Goal: Find specific page/section: Find specific page/section

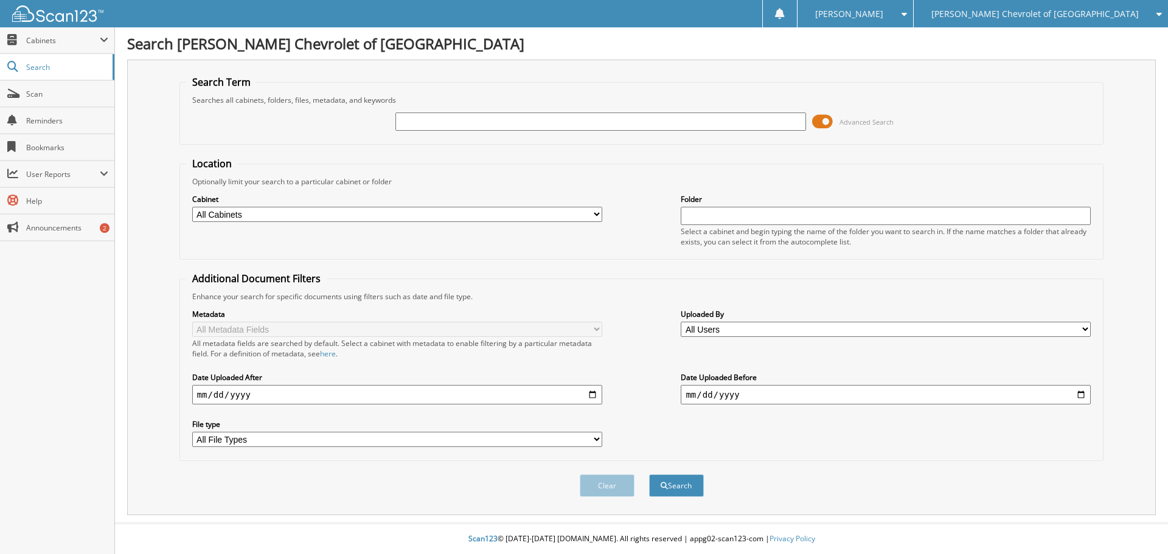
click at [508, 128] on input "text" at bounding box center [601, 122] width 410 height 18
type input "484258"
click at [649, 475] on button "Search" at bounding box center [676, 486] width 55 height 23
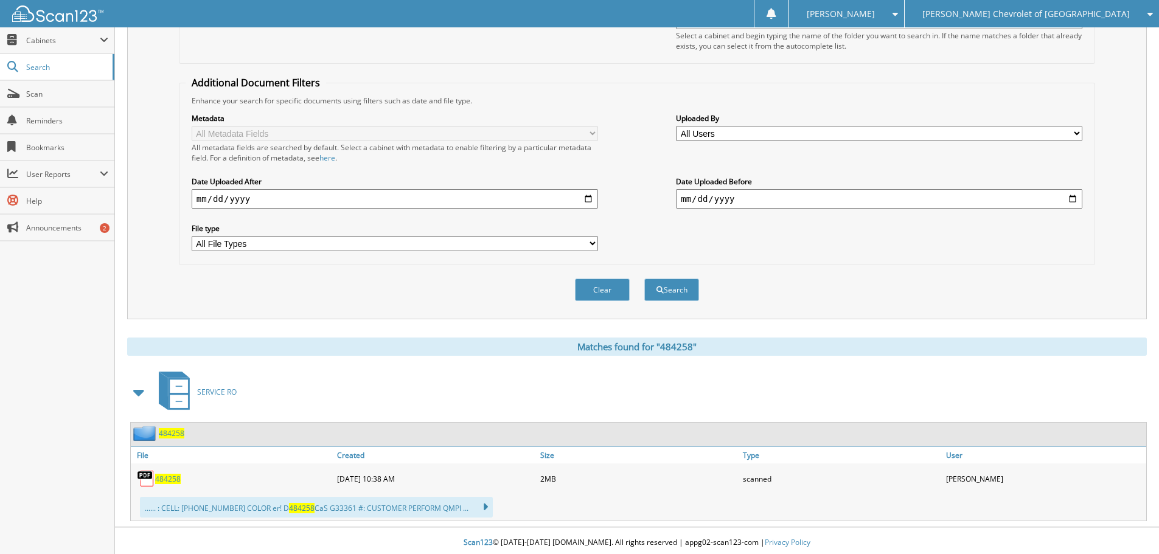
scroll to position [200, 0]
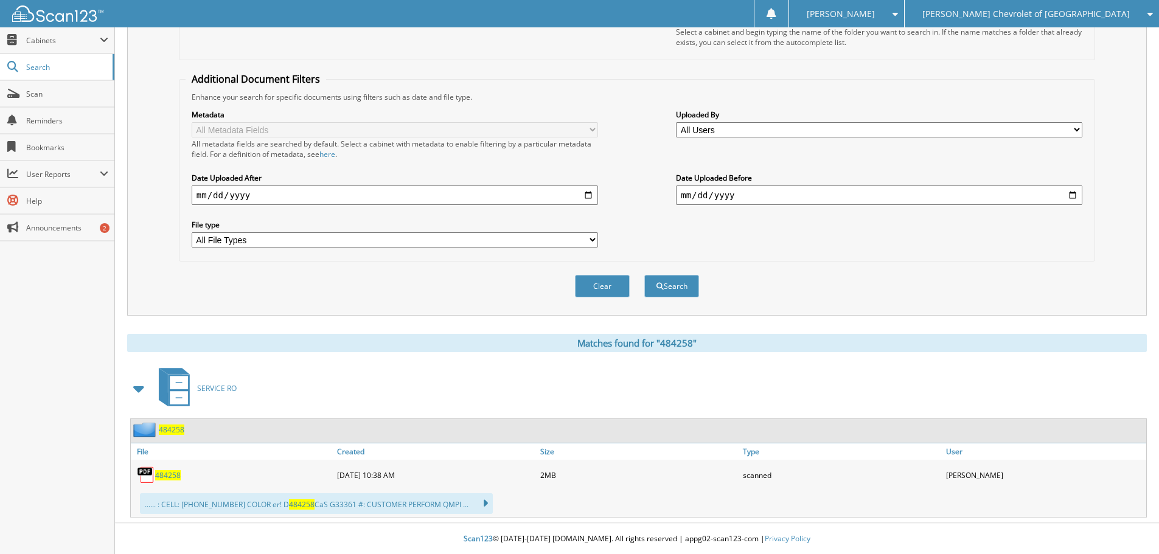
click at [178, 478] on span "484258" at bounding box center [168, 475] width 26 height 10
